Goal: Contribute content: Contribute content

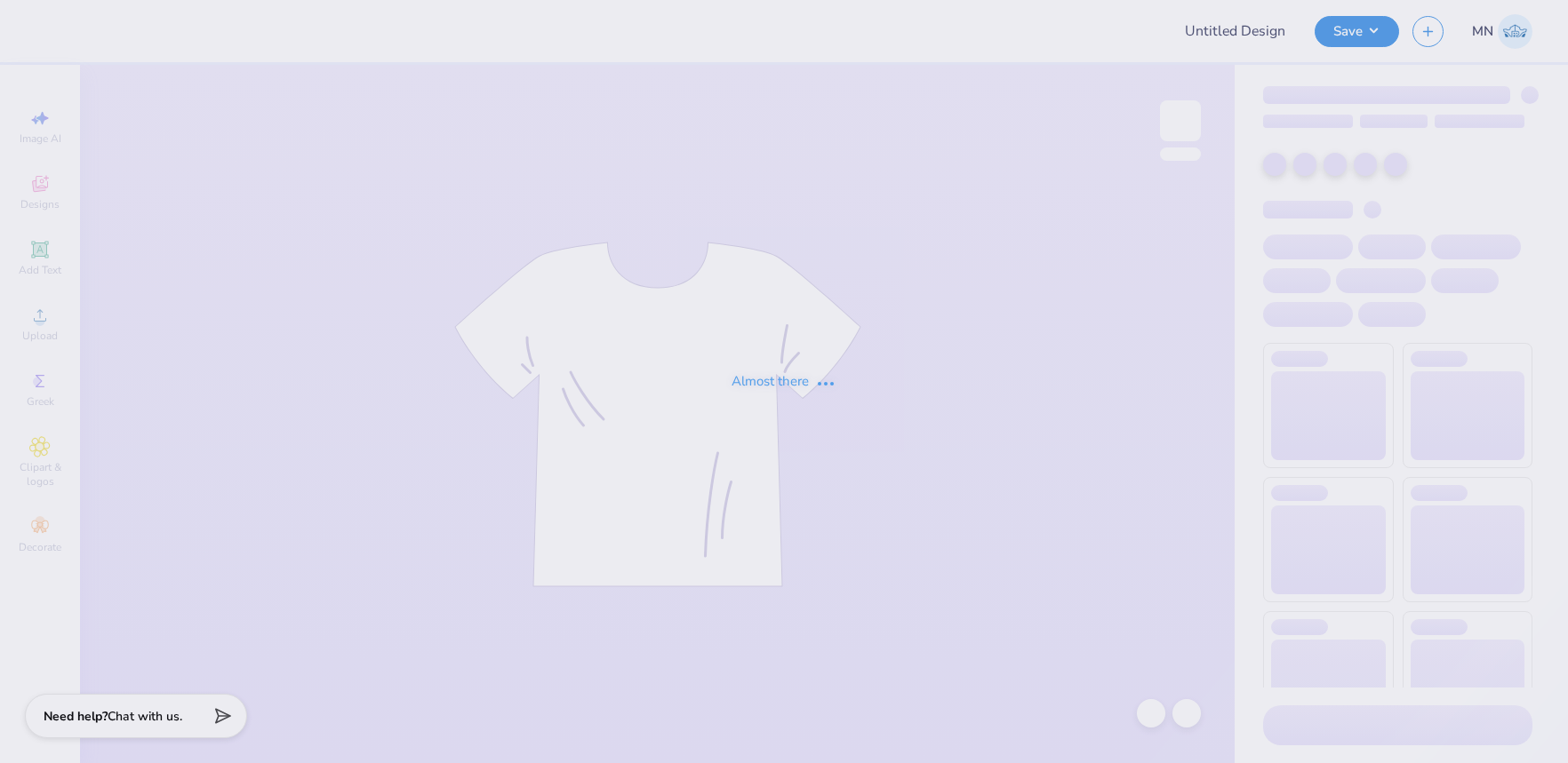
type input "Shirts for Trooper 5"
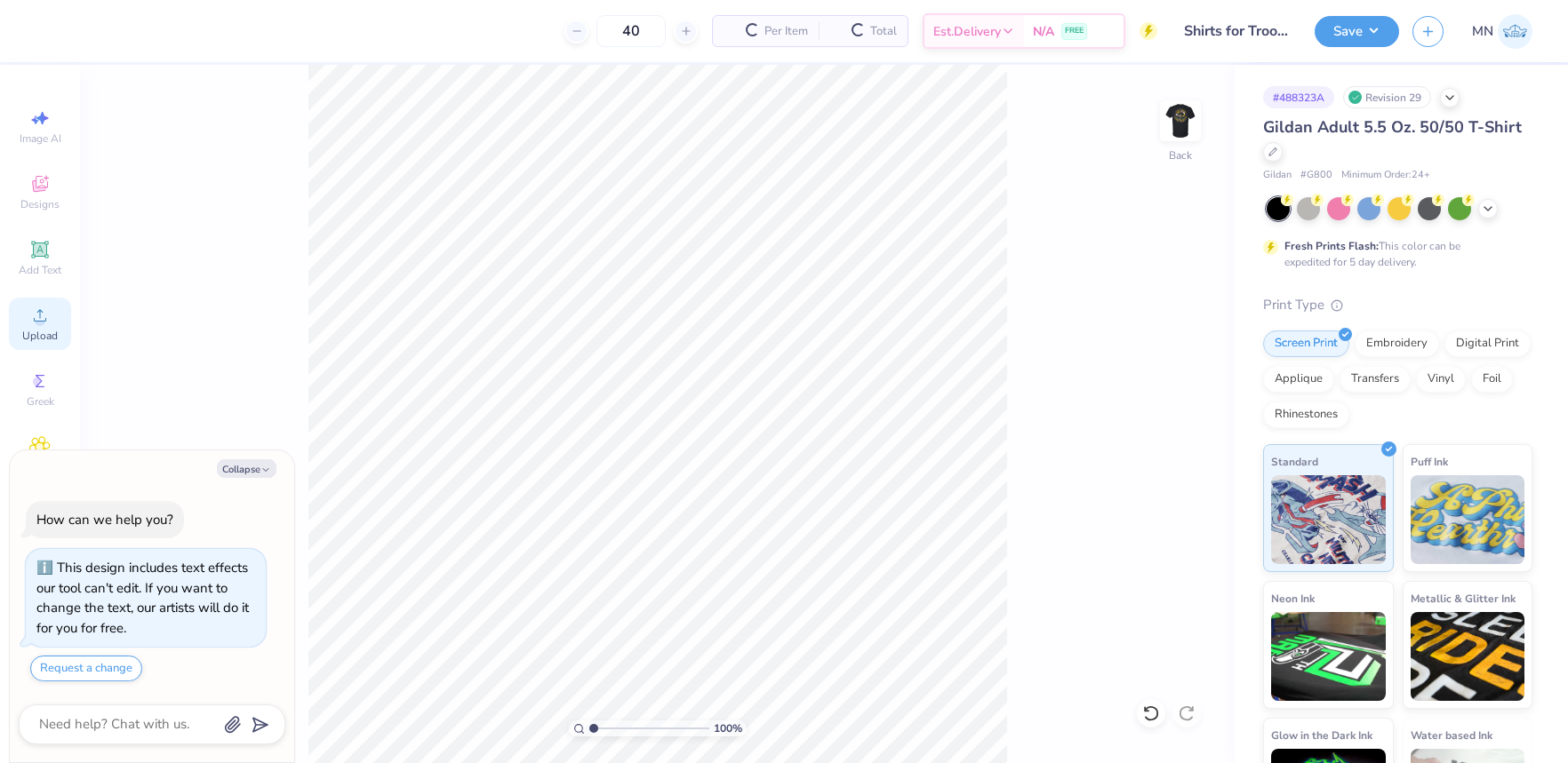
click at [47, 321] on icon at bounding box center [40, 315] width 22 height 22
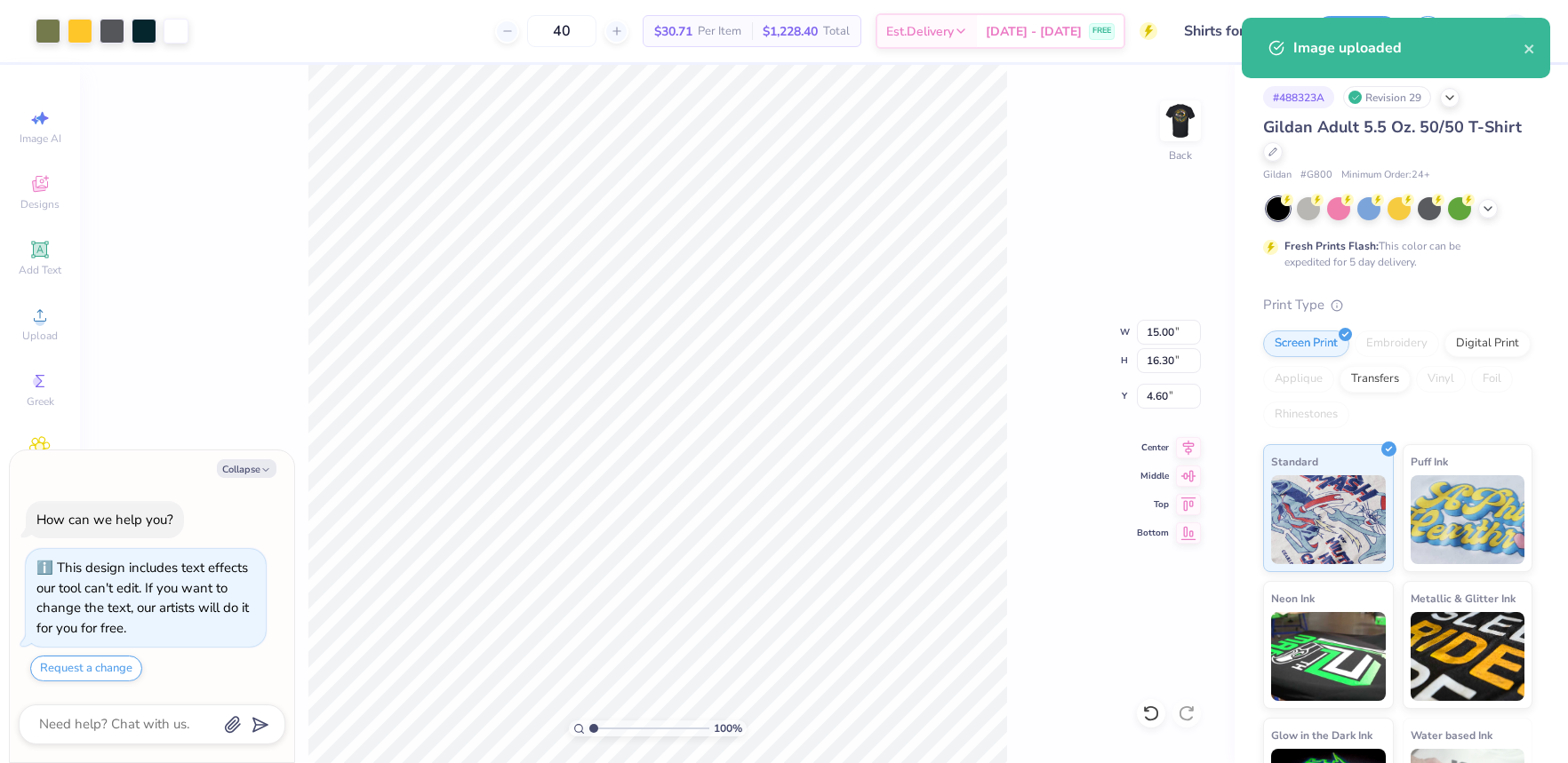
type textarea "x"
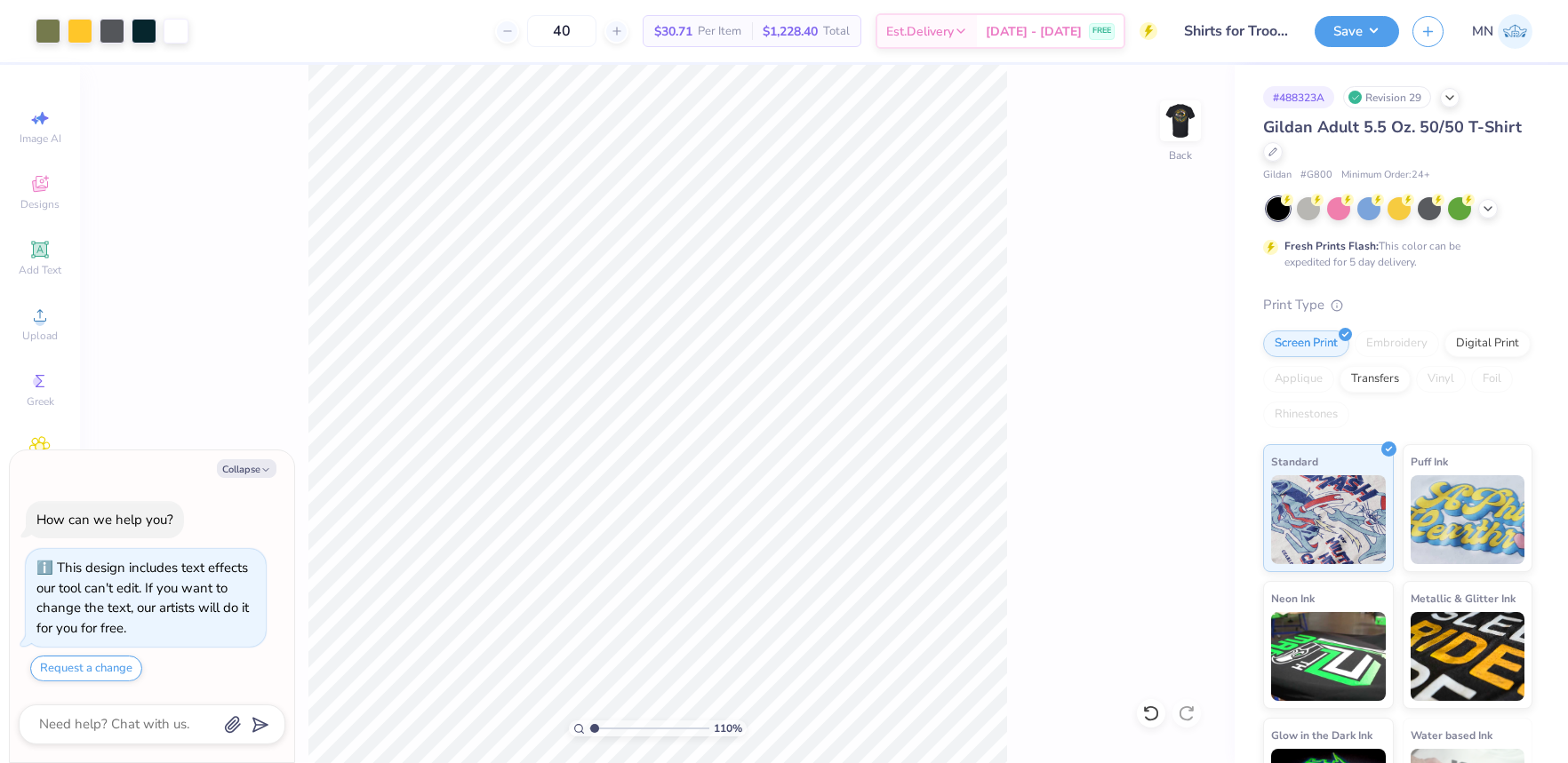
click at [594, 727] on input "range" at bounding box center [649, 729] width 120 height 16
type input "1.1"
click at [49, 292] on div "Image AI Designs Add Text Upload Greek Clipart & logos Decorate" at bounding box center [40, 331] width 62 height 461
click at [48, 310] on icon at bounding box center [40, 315] width 22 height 22
click at [13, 330] on div "Upload" at bounding box center [40, 324] width 62 height 52
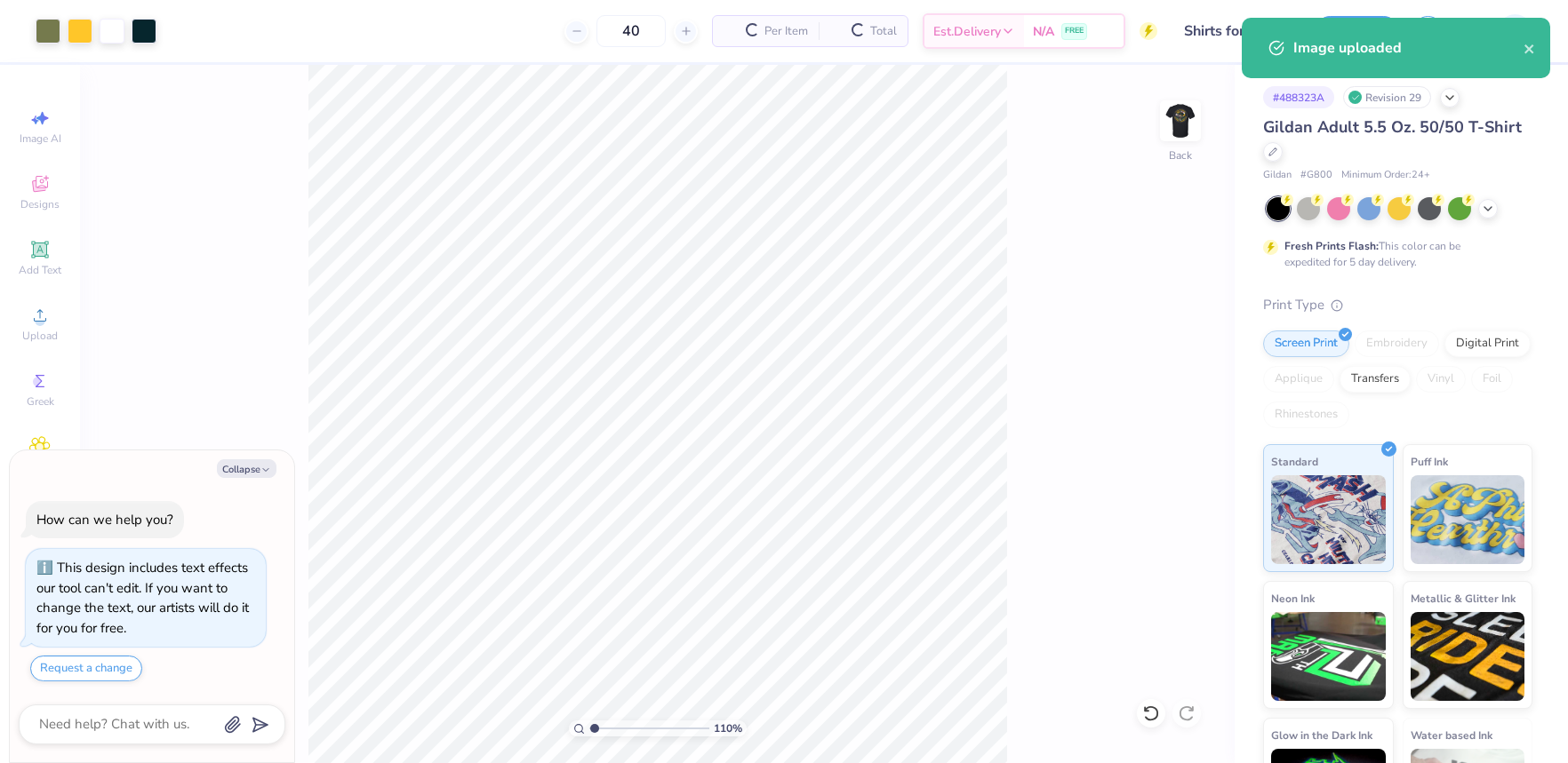
type textarea "x"
click at [1177, 360] on input "16.30" at bounding box center [1168, 361] width 64 height 25
type input "4"
type textarea "x"
type input "3.68"
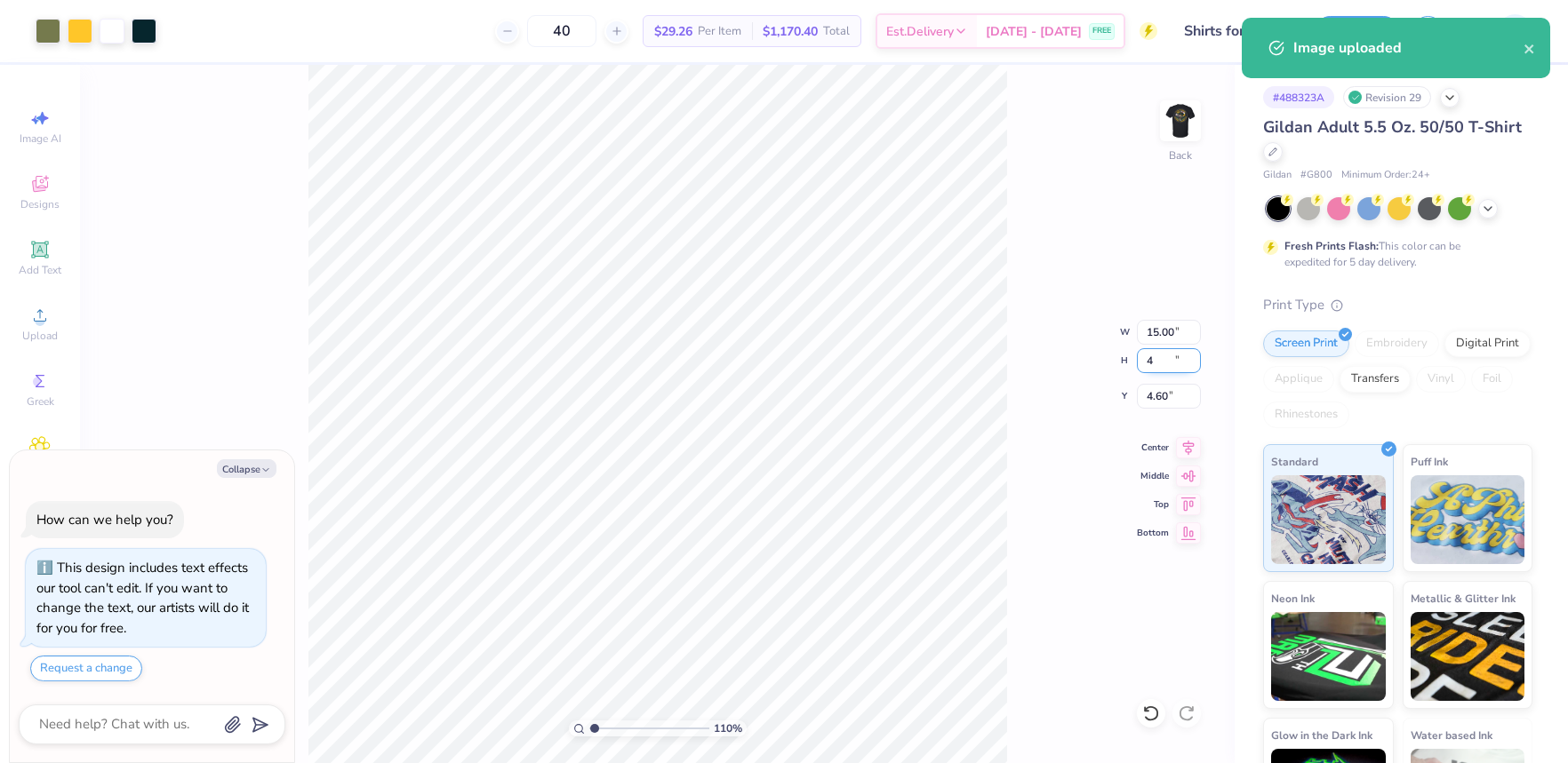
type input "4.00"
type input "10.75"
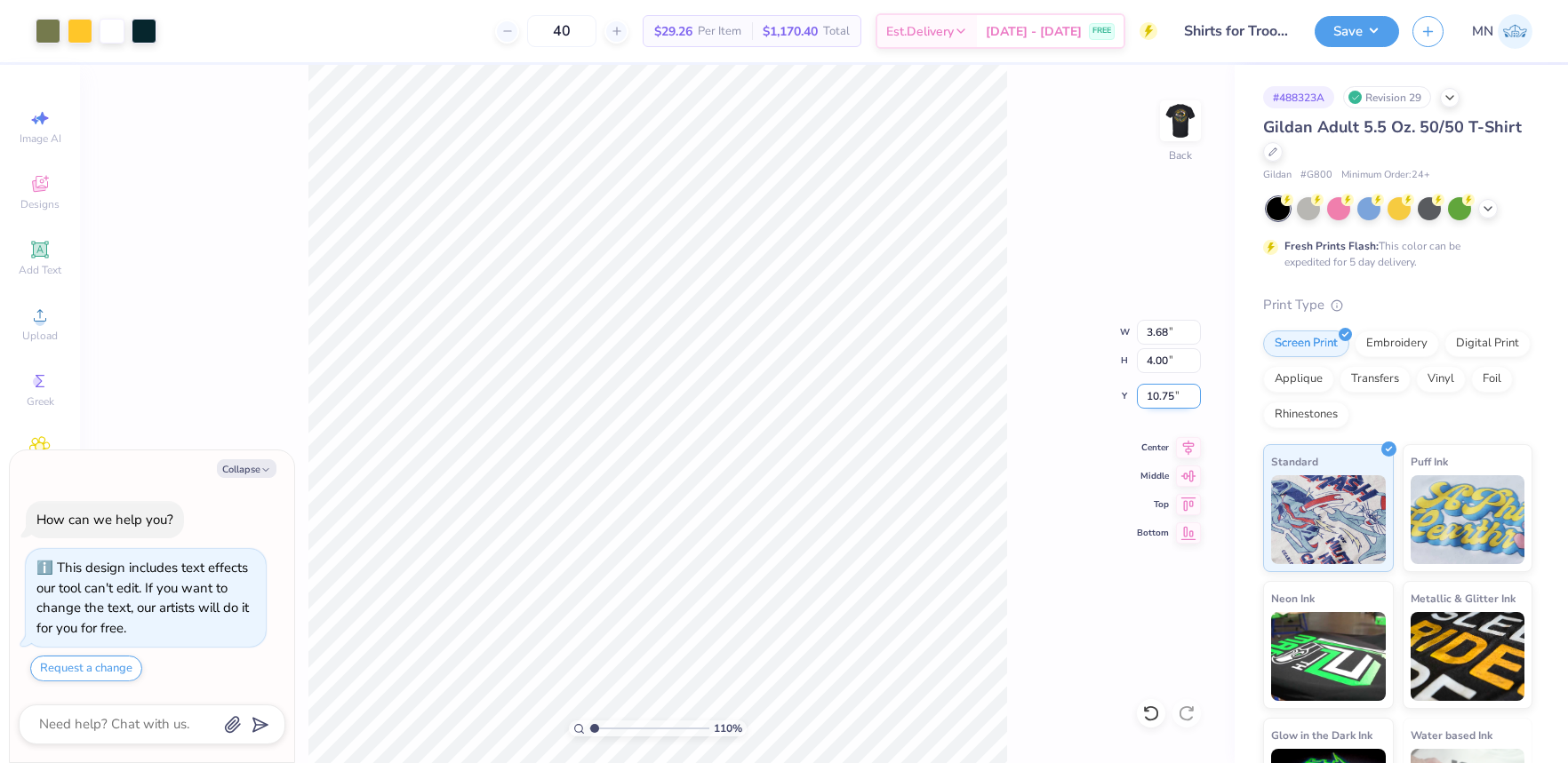
type textarea "x"
click at [1176, 405] on input "10.39" at bounding box center [1168, 397] width 64 height 25
type input "3"
type textarea "x"
type input "3.00"
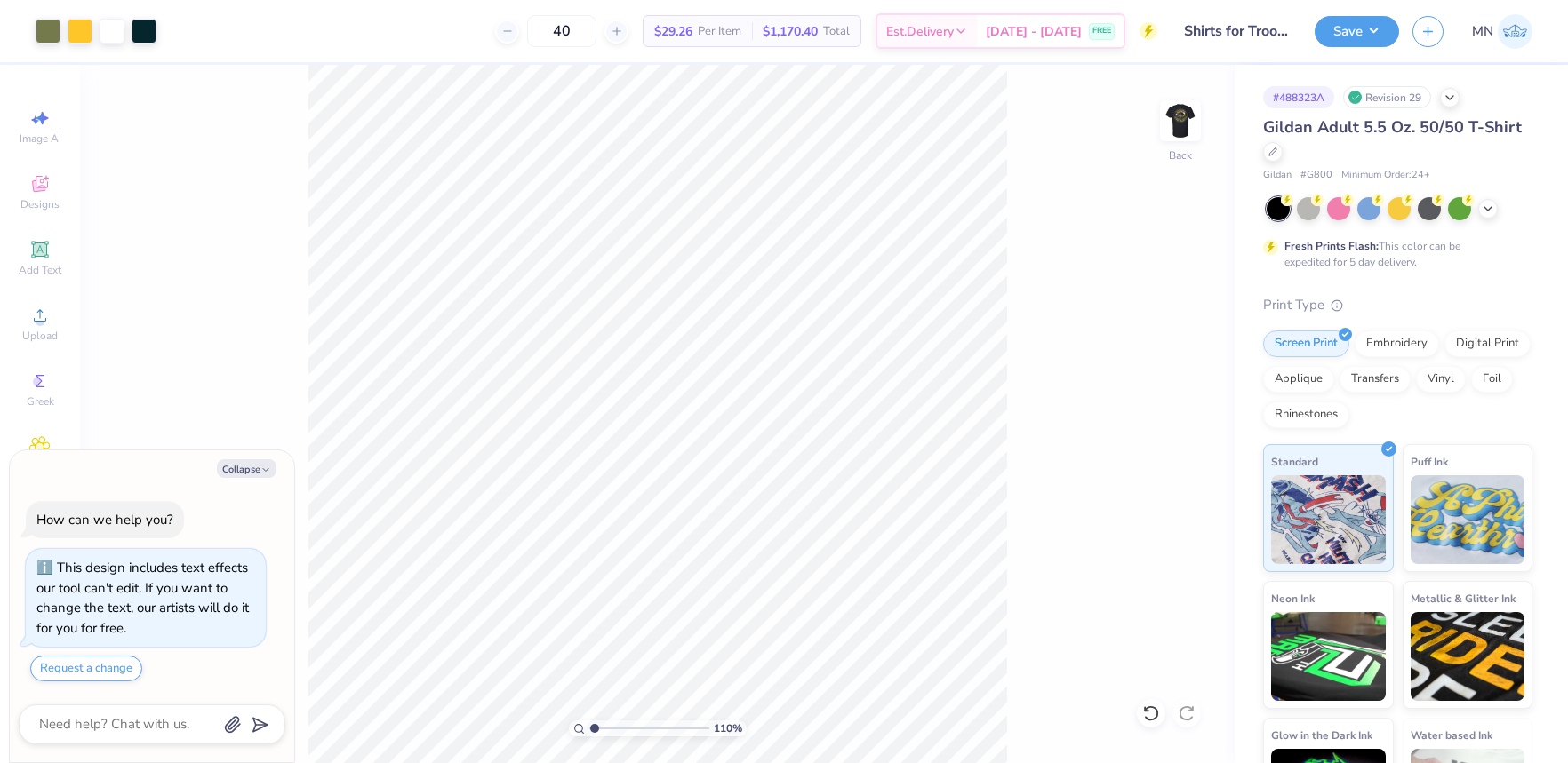
drag, startPoint x: 1345, startPoint y: 35, endPoint x: 1350, endPoint y: 49, distance: 14.9
click at [1345, 35] on button "Save" at bounding box center [1357, 31] width 84 height 31
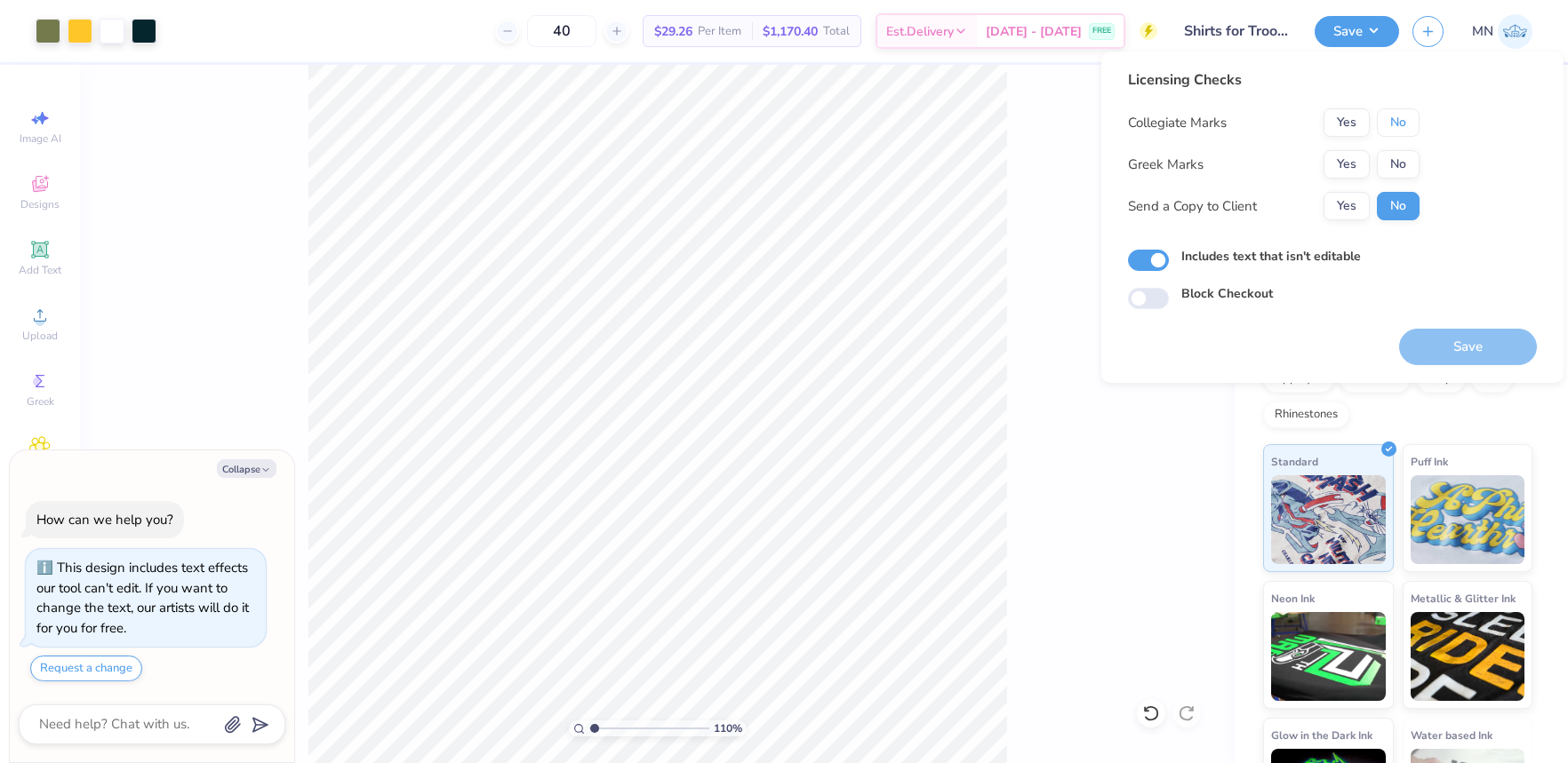
drag, startPoint x: 1391, startPoint y: 133, endPoint x: 1392, endPoint y: 148, distance: 15.0
click at [1391, 134] on button "No" at bounding box center [1398, 123] width 43 height 29
click at [1393, 169] on button "No" at bounding box center [1398, 164] width 43 height 29
click at [1435, 338] on button "Save" at bounding box center [1467, 346] width 137 height 37
type textarea "x"
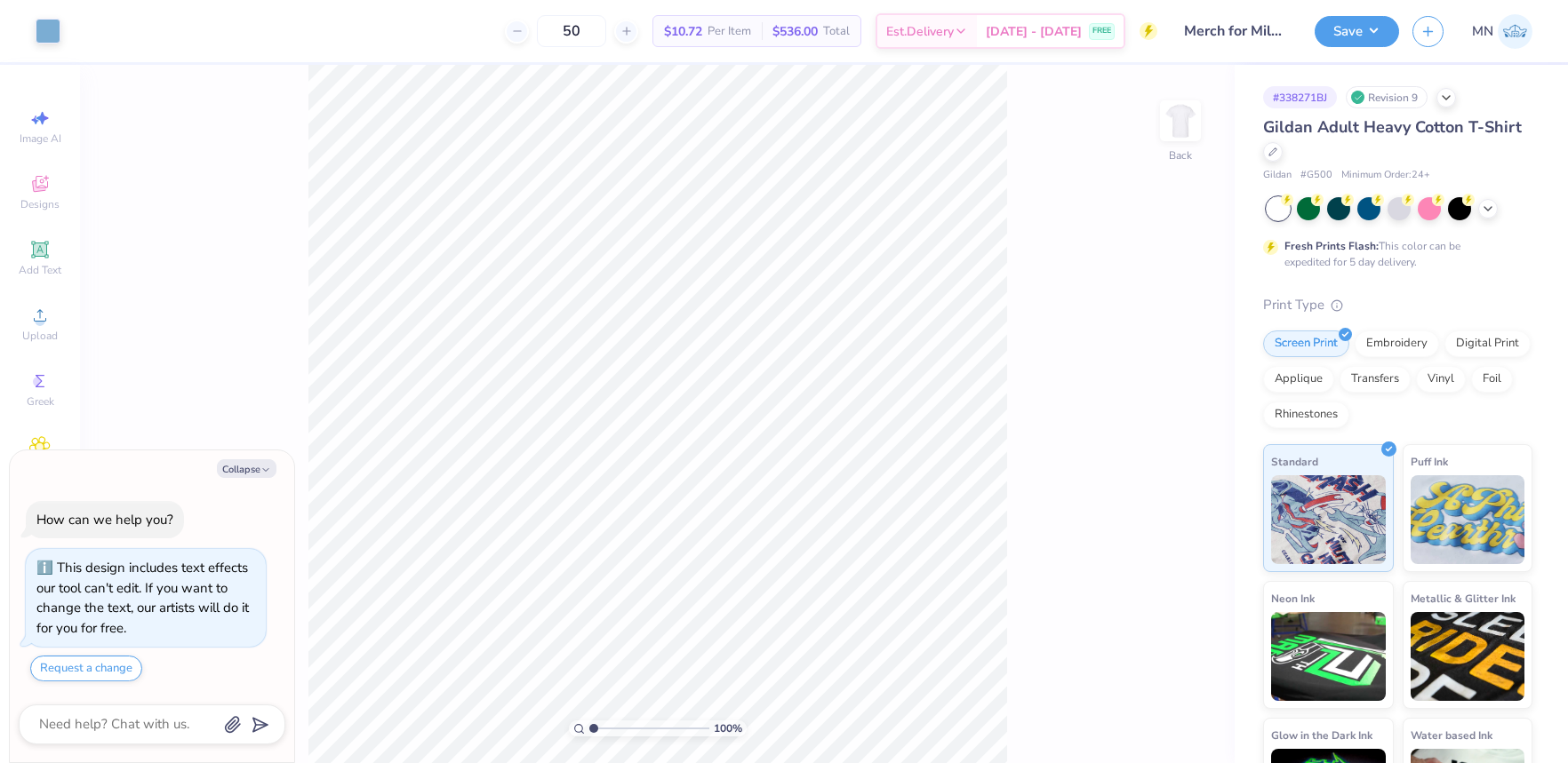
type textarea "x"
